Goal: Task Accomplishment & Management: Complete application form

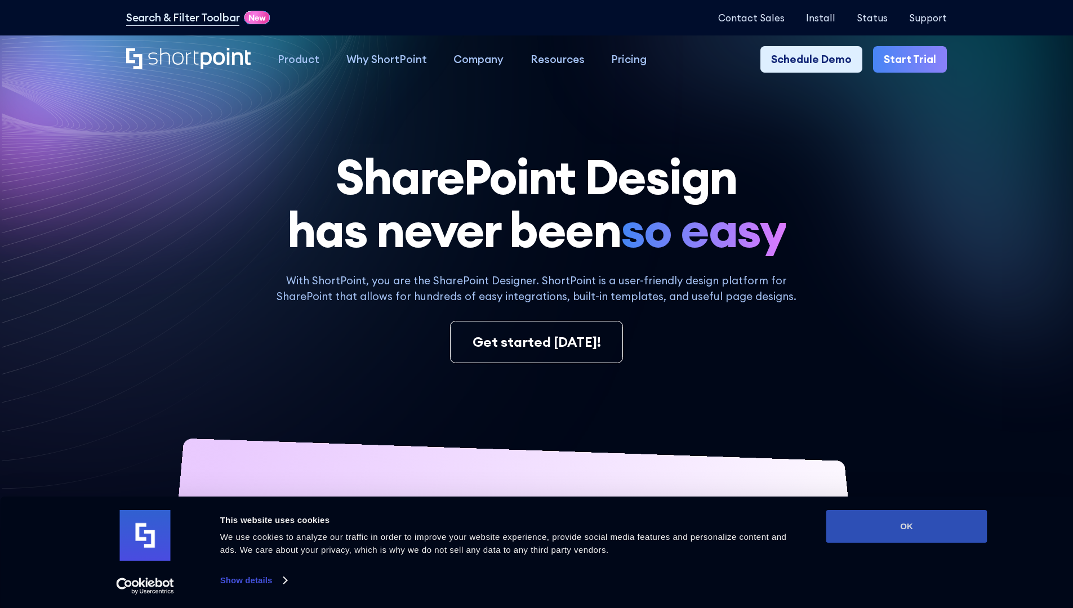
click at [906, 527] on button "OK" at bounding box center [906, 526] width 161 height 33
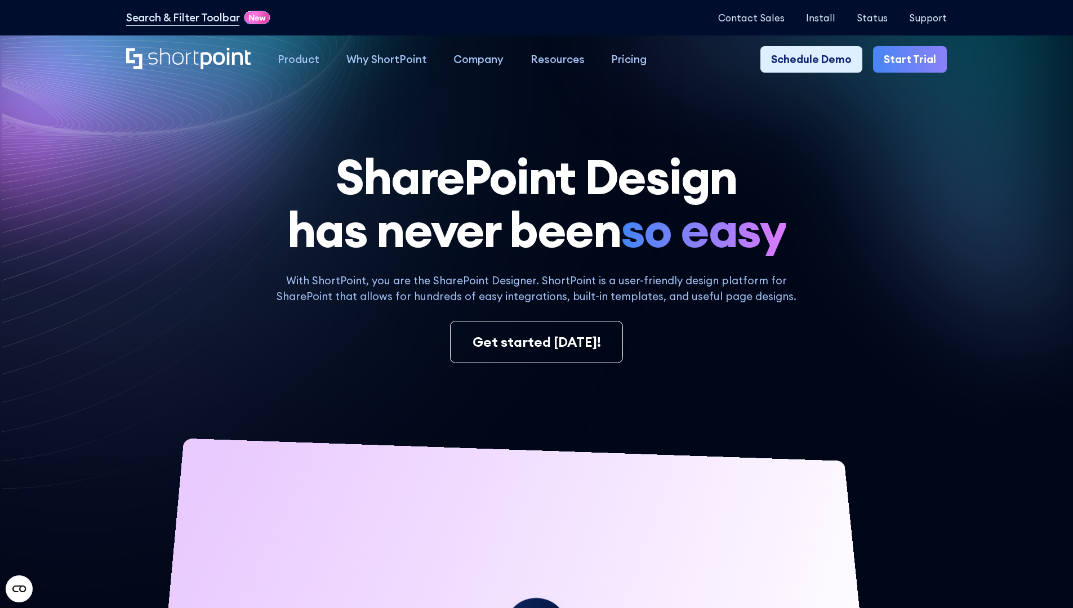
click at [914, 60] on link "Start Trial" at bounding box center [910, 59] width 74 height 27
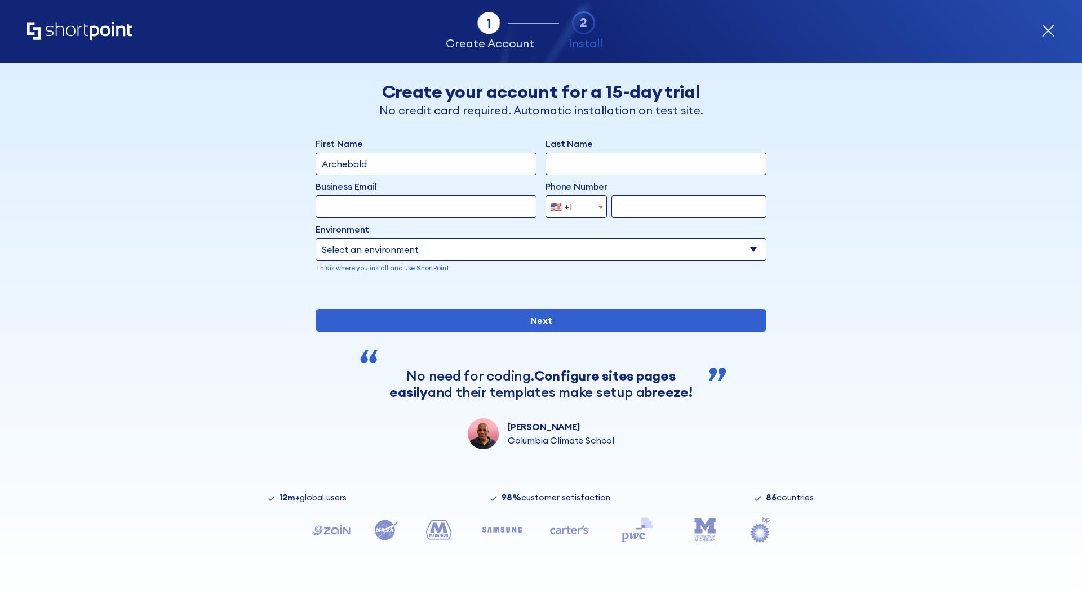
type input "Archebald"
type input "Berkuskv"
type input "2125556789"
select select "Microsoft 365"
type input "2125556789"
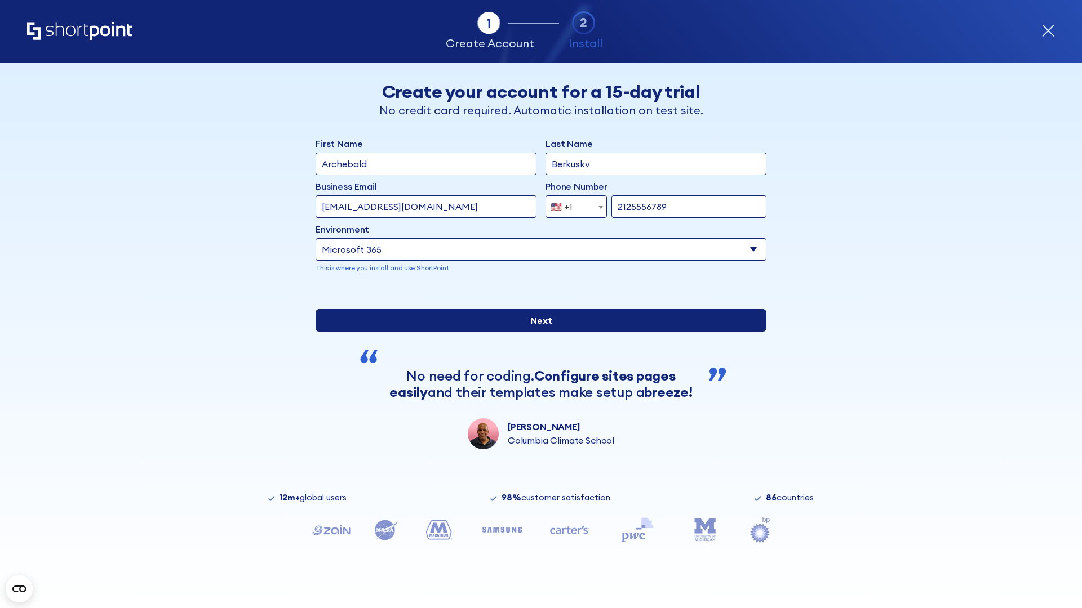
scroll to position [3, 0]
click at [536, 332] on input "Next" at bounding box center [540, 320] width 451 height 23
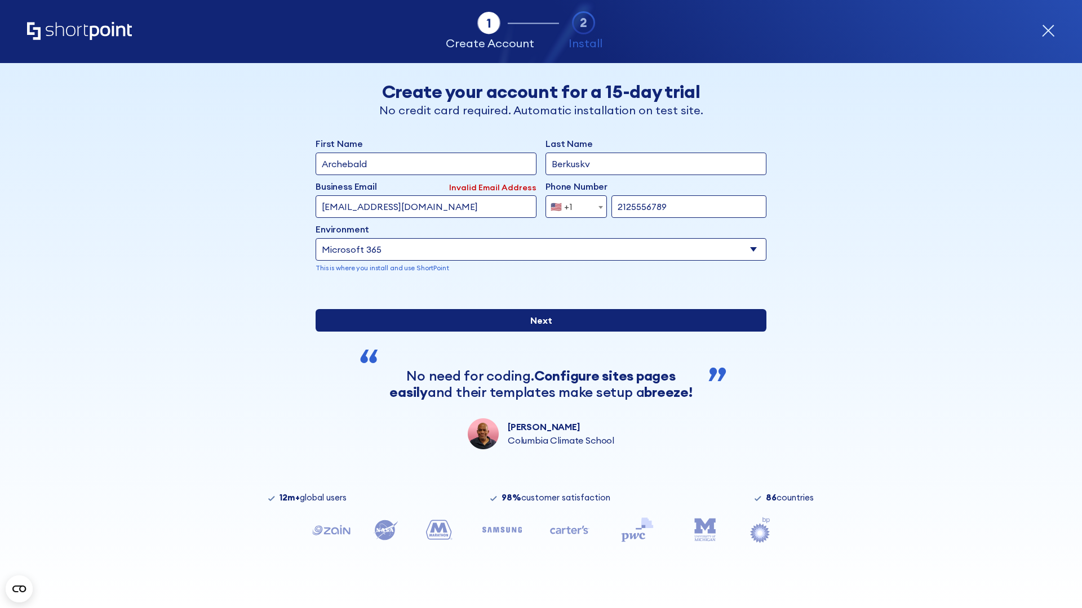
click at [536, 332] on input "Next" at bounding box center [540, 320] width 451 height 23
type input "[EMAIL_ADDRESS][DOMAIN_NAME]"
click at [536, 332] on input "Next" at bounding box center [540, 320] width 451 height 23
